Goal: Task Accomplishment & Management: Use online tool/utility

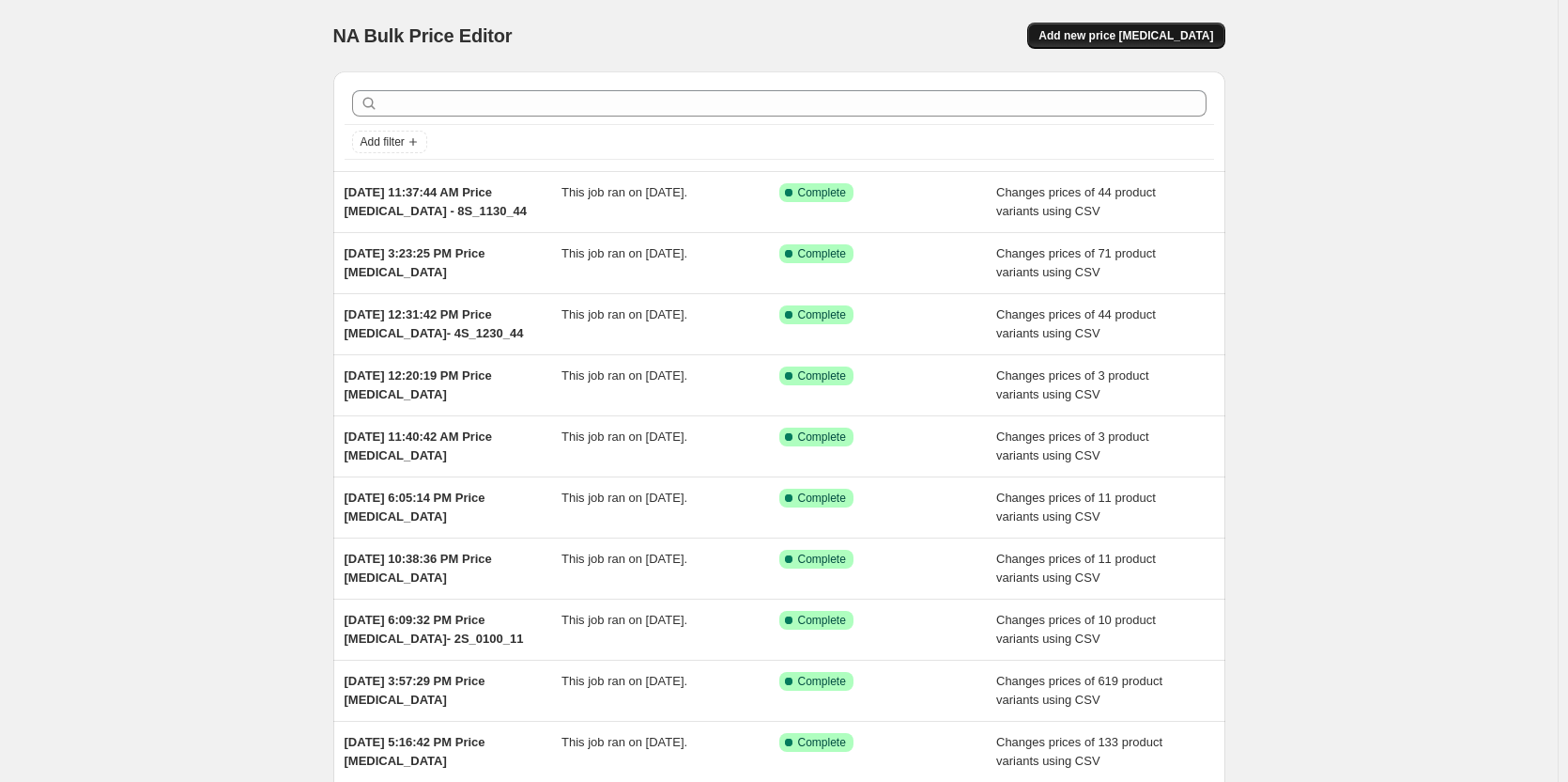
click at [1115, 38] on span "Add new price [MEDICAL_DATA]" at bounding box center [1127, 35] width 175 height 15
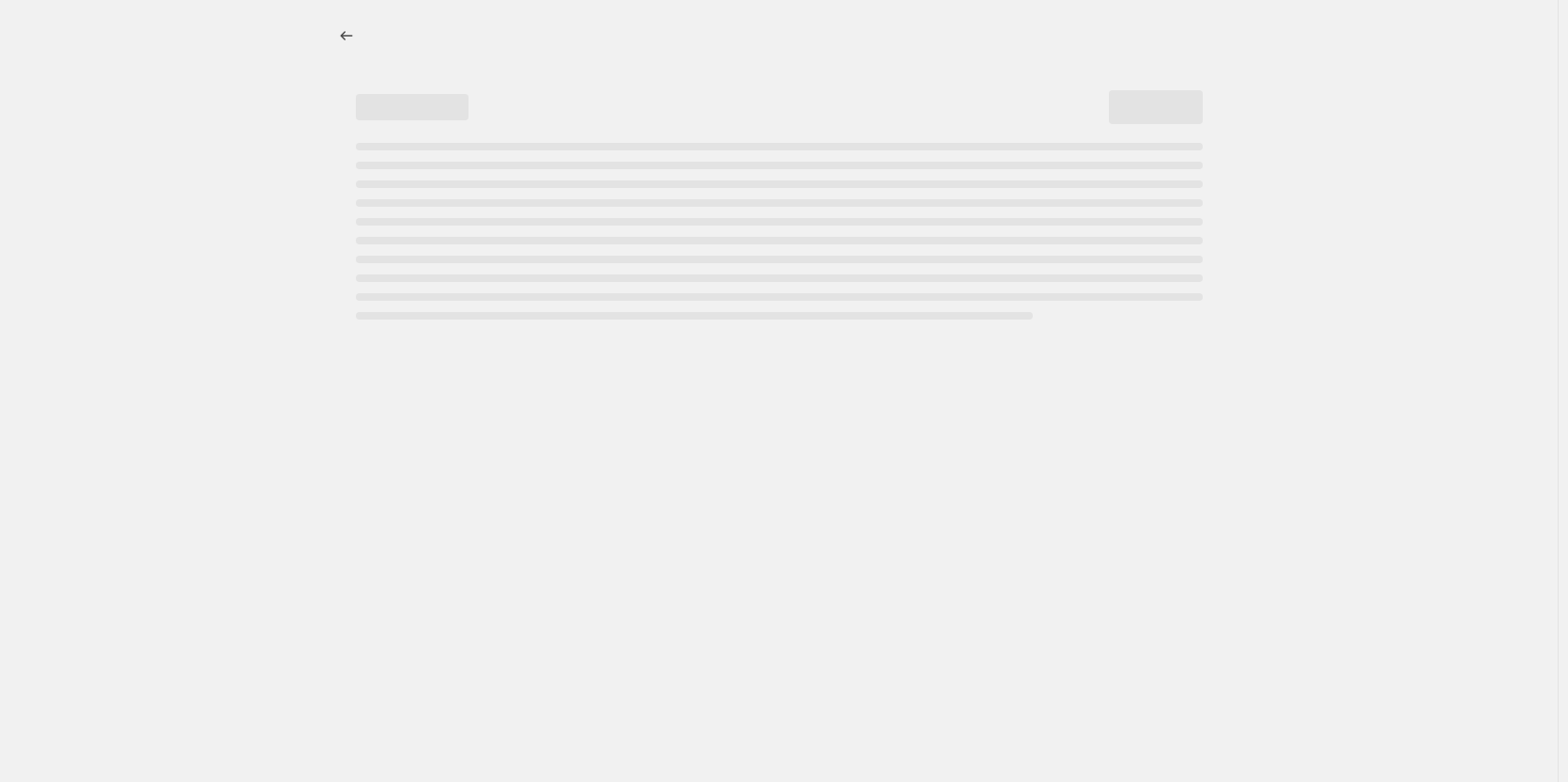
select select "percentage"
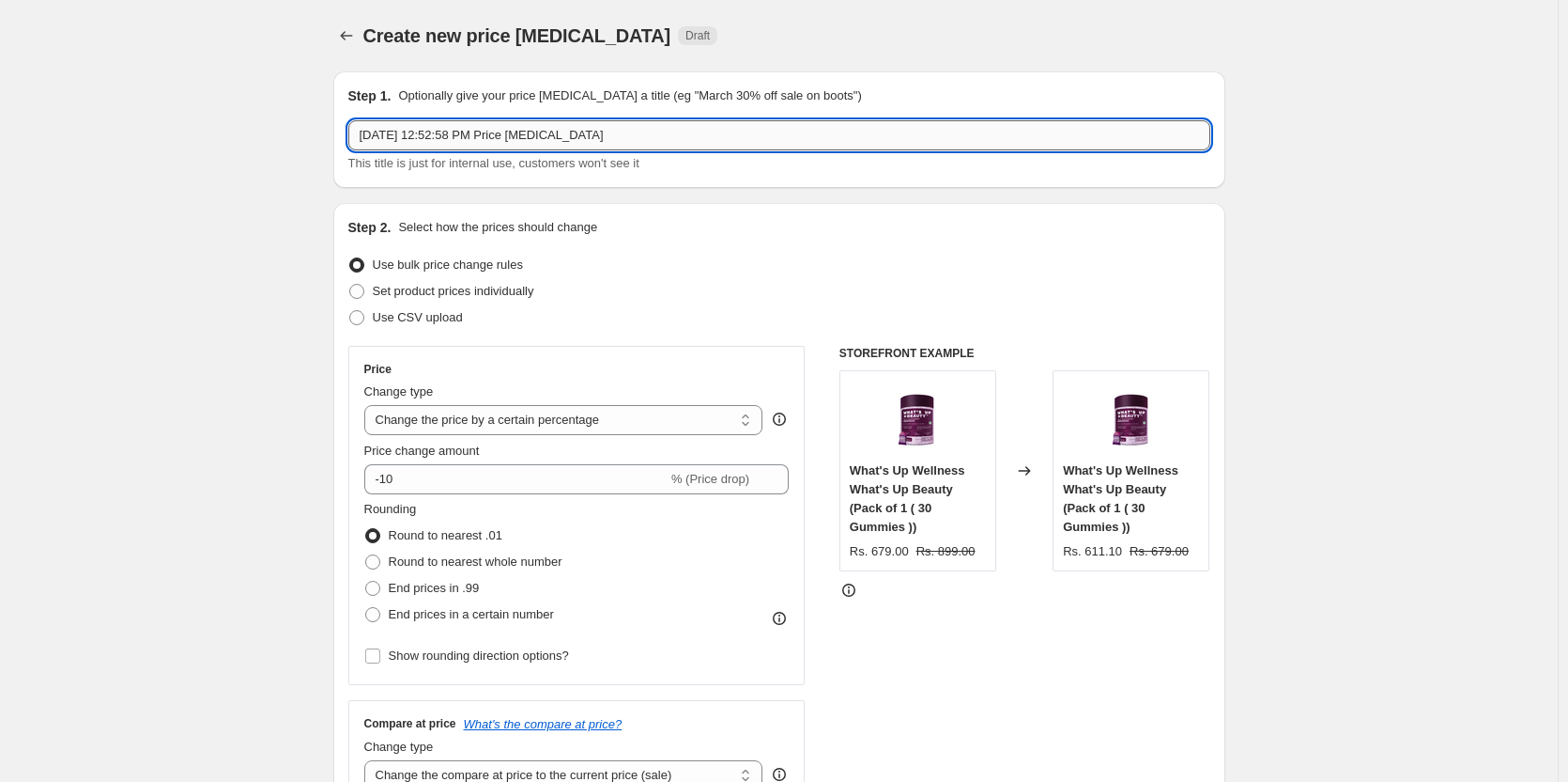
click at [652, 128] on input "[DATE] 12:52:58 PM Price [MEDICAL_DATA]" at bounding box center [779, 135] width 862 height 30
paste input "- 10S_1255_40"
type input "[DATE] 12:52:58 PM Price [MEDICAL_DATA]- 10S_1255_40"
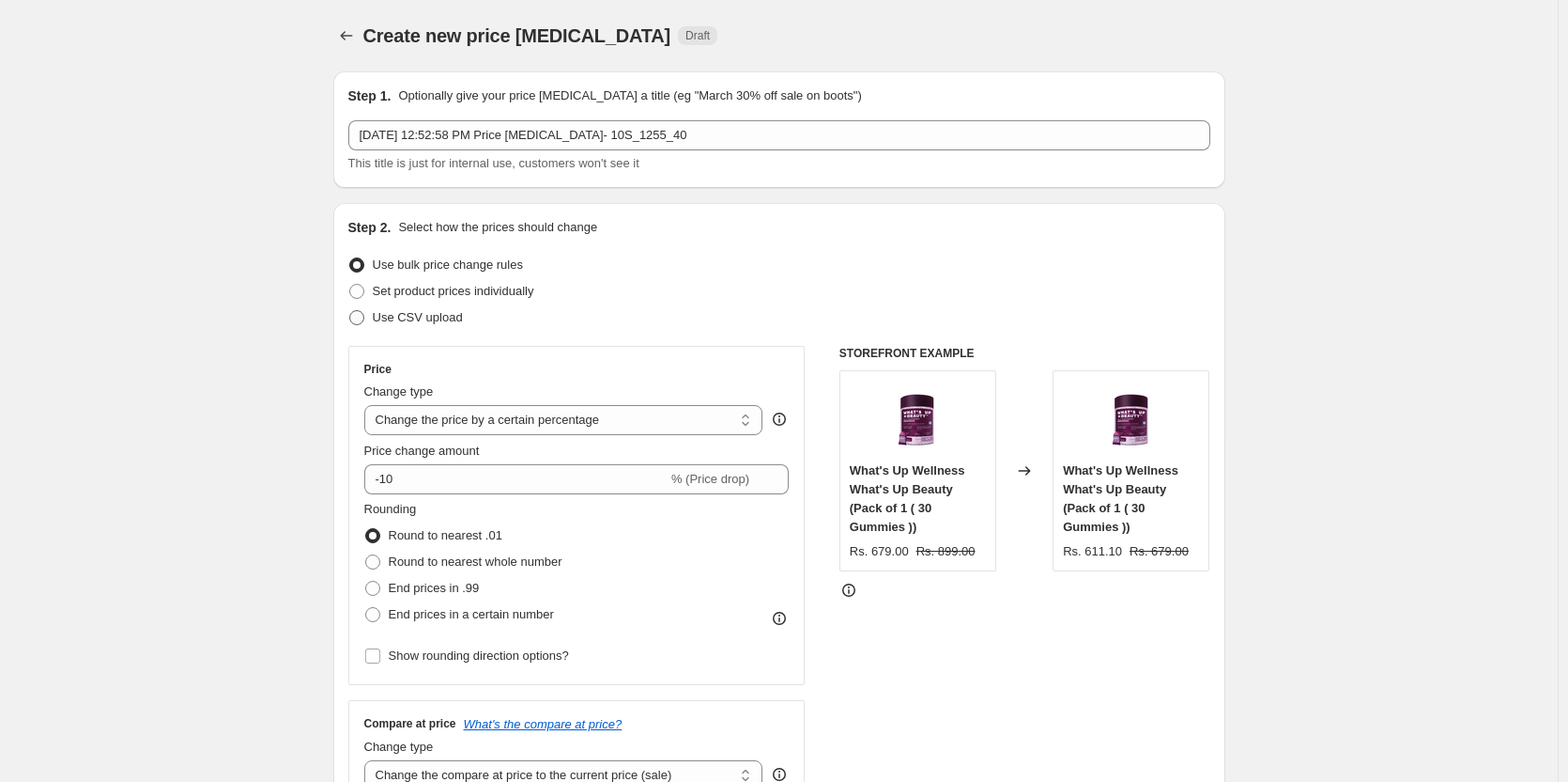
click at [445, 317] on span "Use CSV upload" at bounding box center [418, 317] width 90 height 14
click at [350, 311] on input "Use CSV upload" at bounding box center [349, 310] width 1 height 1
radio input "true"
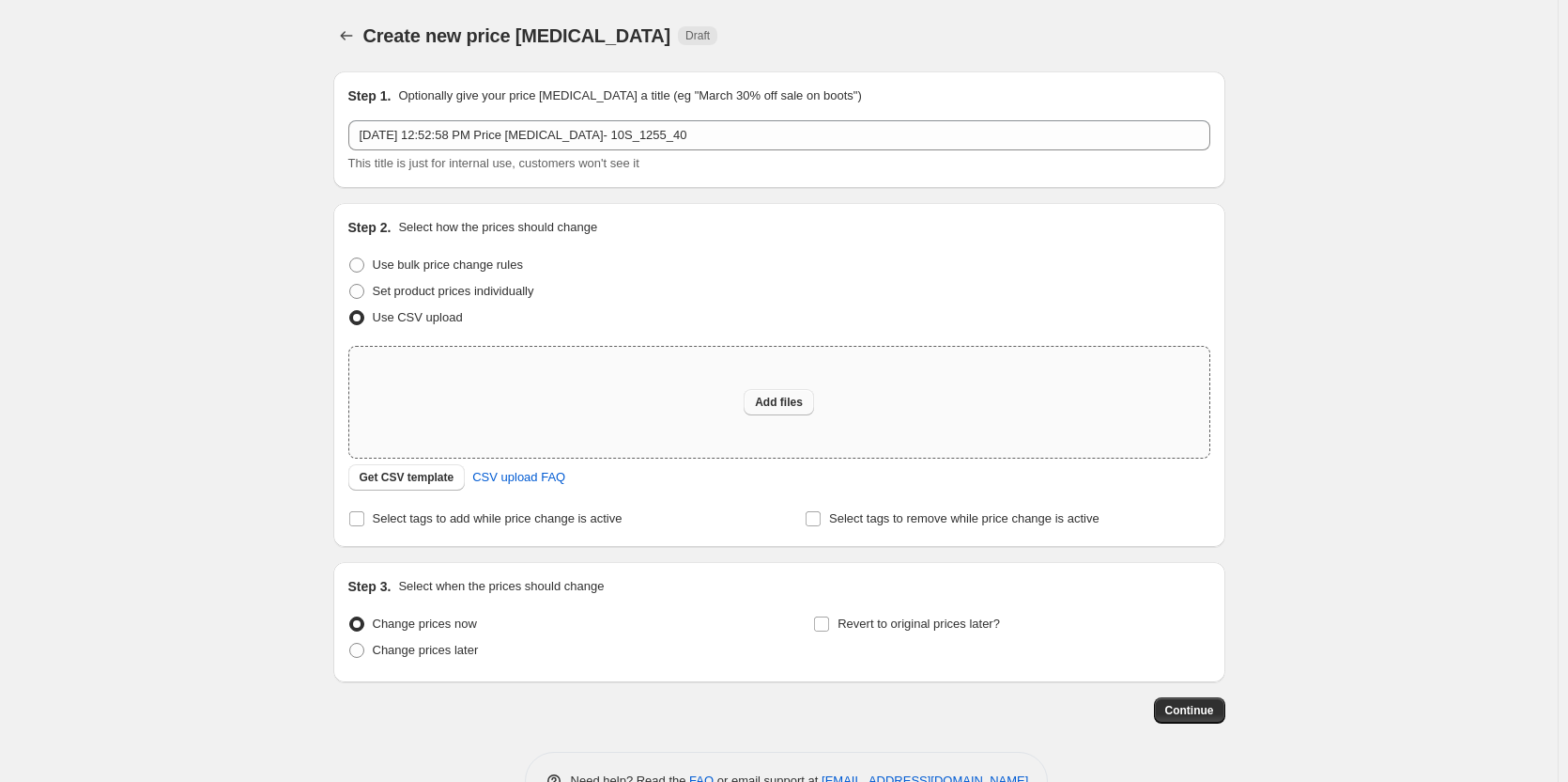
click at [784, 410] on button "Add files" at bounding box center [780, 402] width 71 height 27
type input "C:\fakepath\MRP_SP Changes - 2025 - 10S_1255_40.csv"
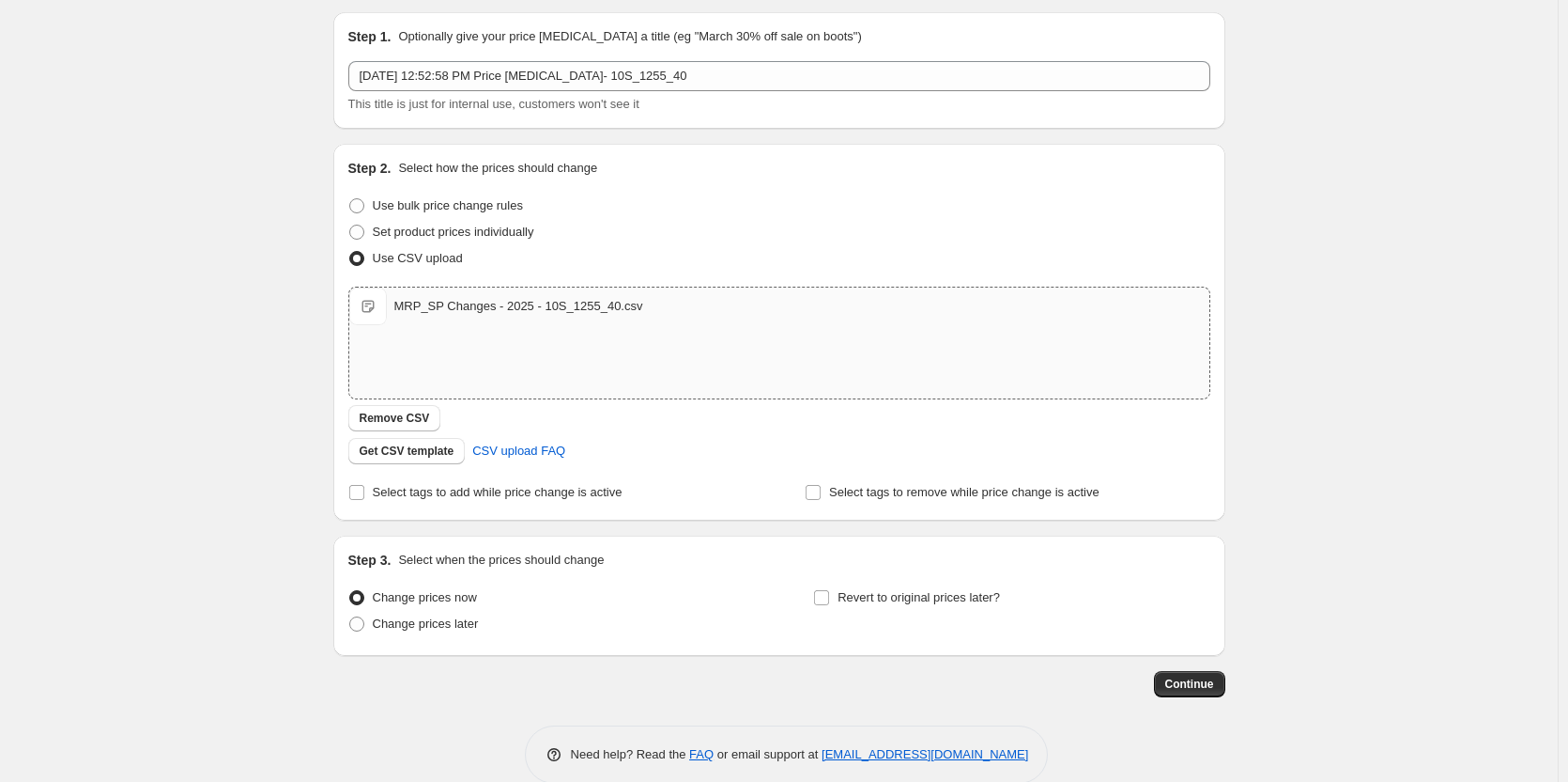
scroll to position [90, 0]
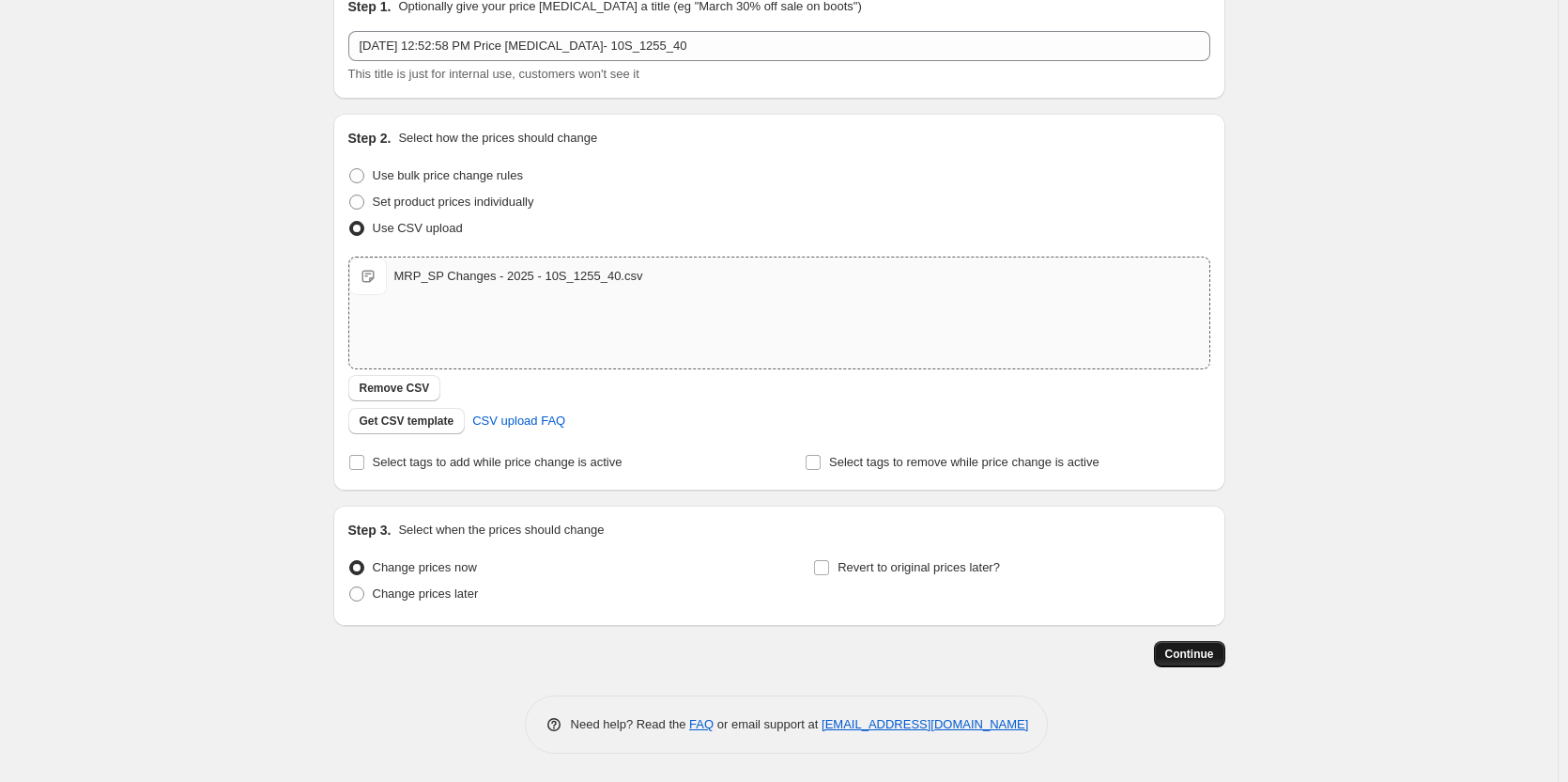
click at [1209, 655] on span "Continue" at bounding box center [1191, 653] width 49 height 15
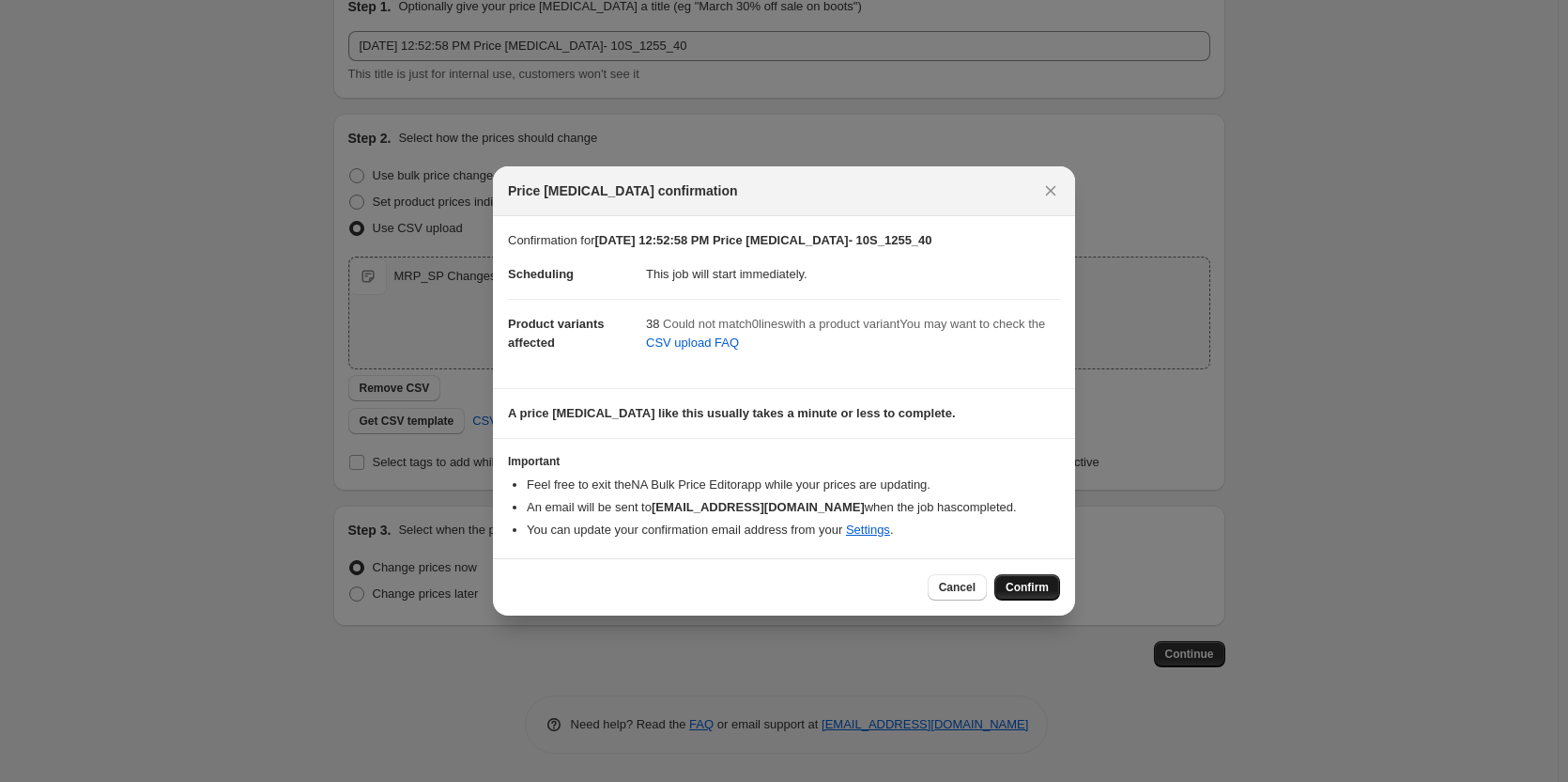
click at [1040, 587] on span "Confirm" at bounding box center [1027, 586] width 43 height 15
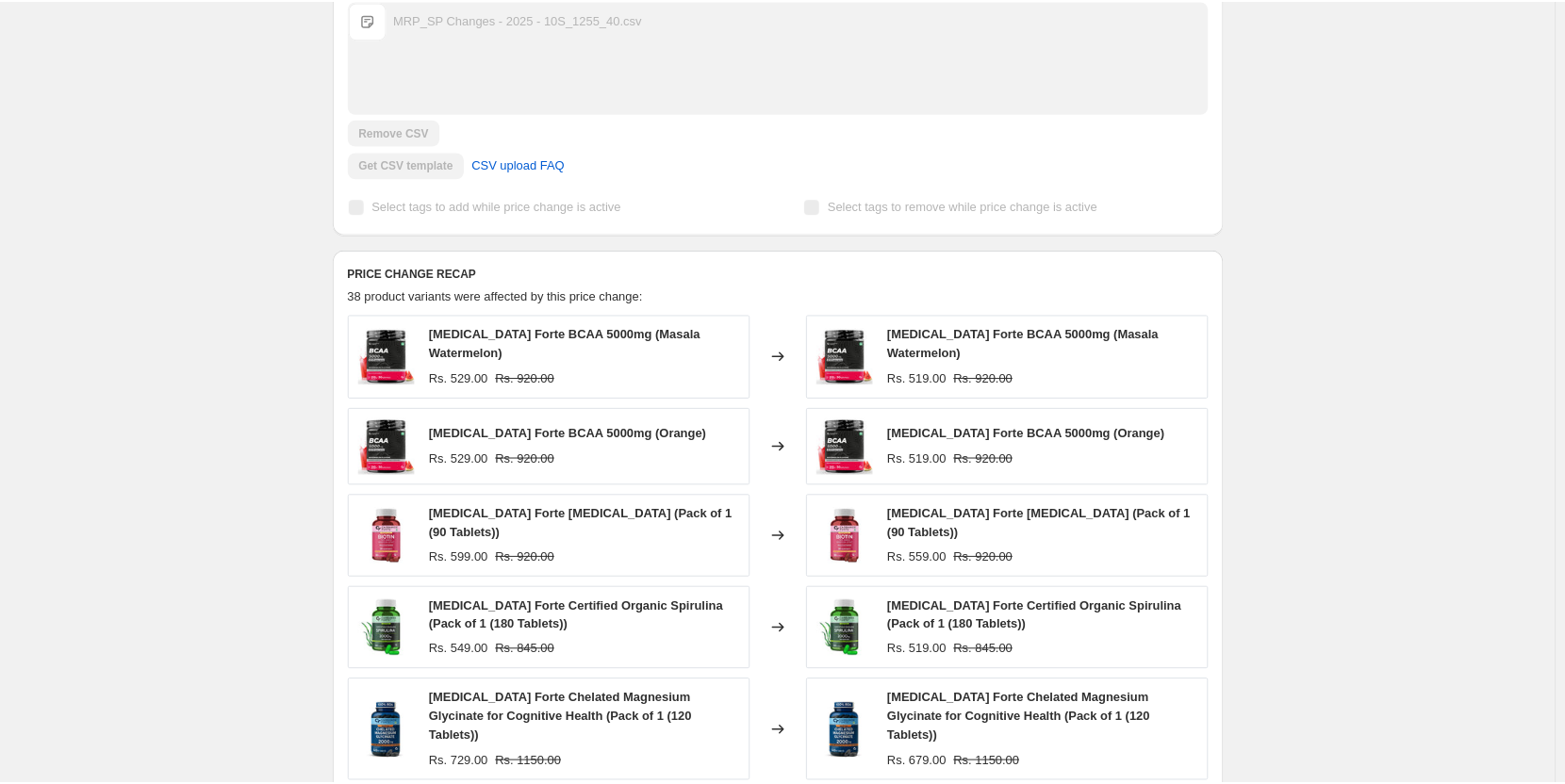
scroll to position [565, 0]
